Goal: Information Seeking & Learning: Compare options

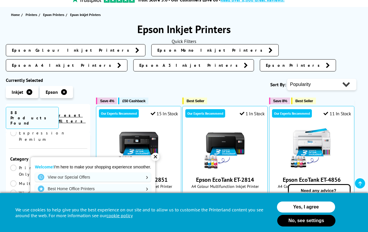
click at [13, 225] on link "A2" at bounding box center [29, 228] width 38 height 6
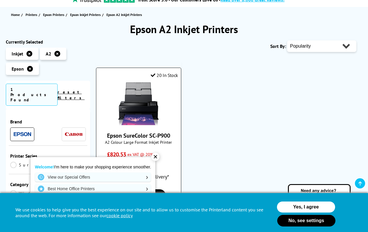
scroll to position [145, 0]
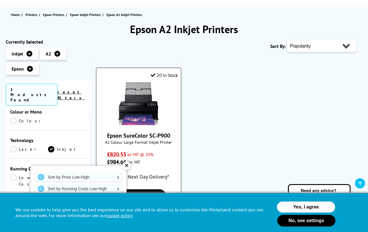
click at [155, 158] on span "£820.53 ex VAT @ 20%" at bounding box center [138, 155] width 63 height 8
click at [144, 111] on img at bounding box center [139, 105] width 44 height 44
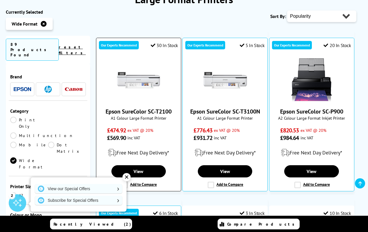
scroll to position [87, 0]
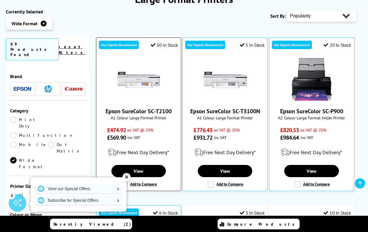
click at [142, 82] on img at bounding box center [139, 80] width 44 height 44
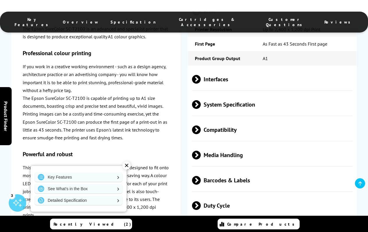
scroll to position [698, 0]
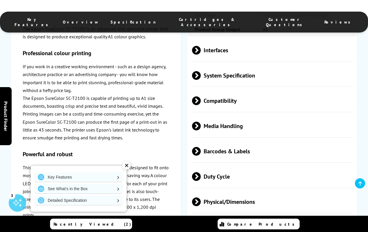
click at [201, 125] on span at bounding box center [201, 126] width 0 height 9
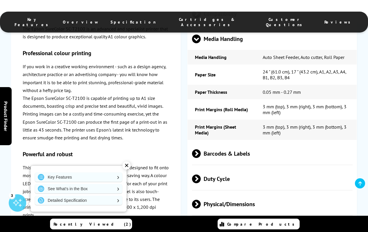
scroll to position [727, 0]
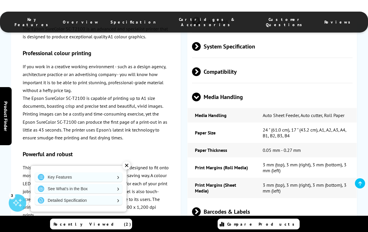
click at [196, 101] on span at bounding box center [196, 101] width 9 height 0
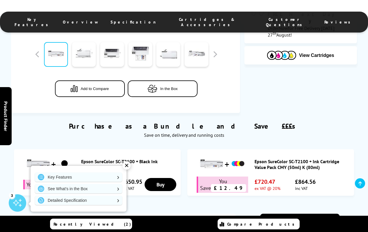
scroll to position [116, 0]
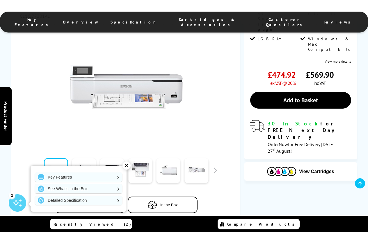
click at [128, 167] on div "✕" at bounding box center [126, 166] width 8 height 8
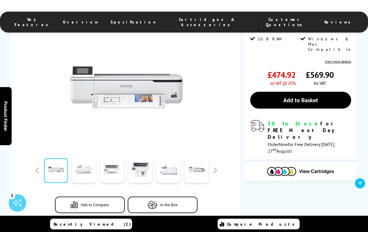
click at [106, 173] on link at bounding box center [112, 170] width 24 height 25
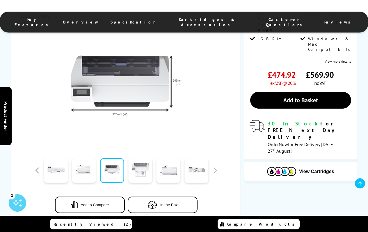
click at [140, 173] on link at bounding box center [140, 170] width 24 height 25
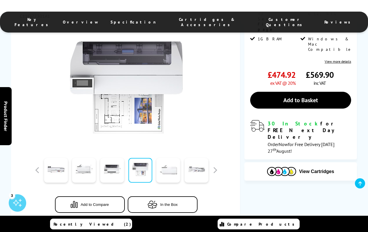
click at [166, 173] on link at bounding box center [168, 170] width 24 height 25
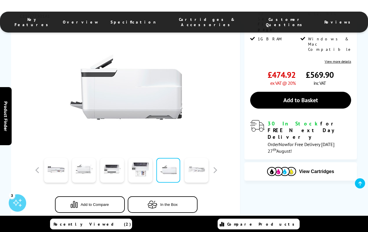
click at [191, 172] on link at bounding box center [196, 170] width 24 height 25
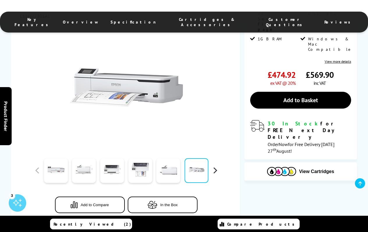
click at [216, 170] on button "button" at bounding box center [214, 170] width 9 height 9
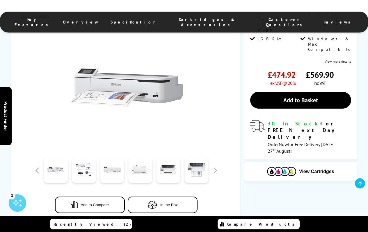
click at [180, 169] on div at bounding box center [168, 170] width 28 height 29
click at [174, 170] on link at bounding box center [168, 170] width 24 height 25
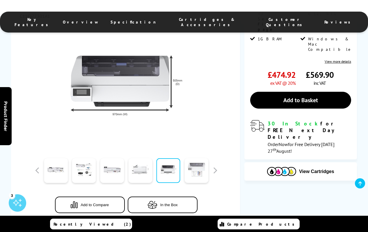
click at [191, 170] on link at bounding box center [196, 170] width 24 height 25
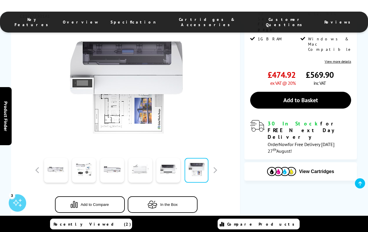
click at [138, 170] on link at bounding box center [140, 170] width 24 height 25
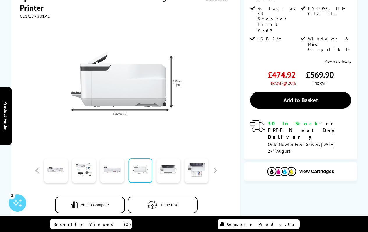
scroll to position [0, 0]
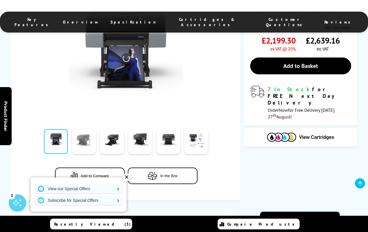
click at [88, 138] on link at bounding box center [84, 141] width 24 height 25
